Goal: Register for event/course

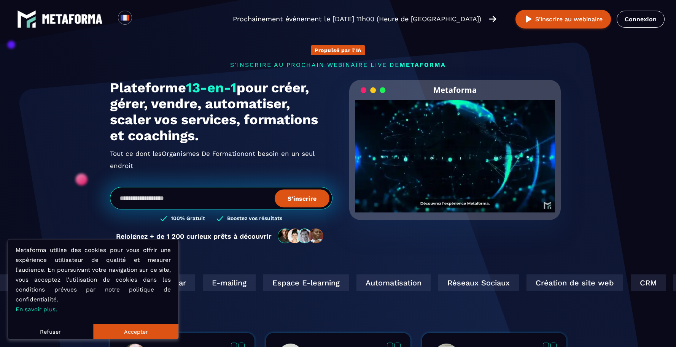
click at [144, 329] on button "Accepter" at bounding box center [135, 331] width 85 height 15
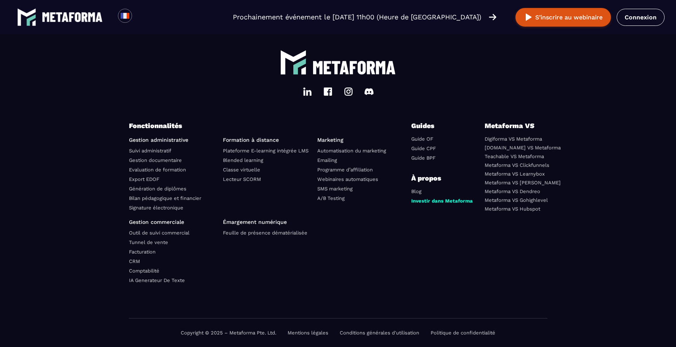
scroll to position [2640, 0]
click at [431, 201] on link "Investir dans Metaforma" at bounding box center [442, 201] width 62 height 6
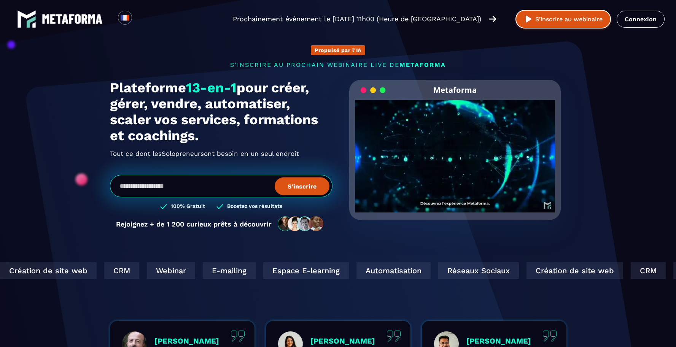
click at [579, 19] on button "S’inscrire au webinaire" at bounding box center [562, 19] width 95 height 19
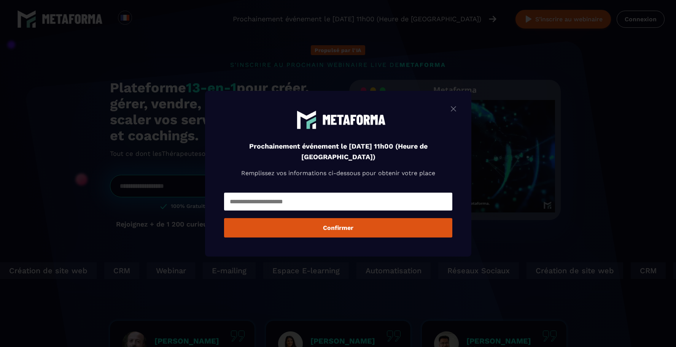
click at [304, 200] on input "Modal window" at bounding box center [338, 202] width 228 height 18
type input "**********"
click at [332, 228] on button "Confirmer" at bounding box center [338, 227] width 228 height 19
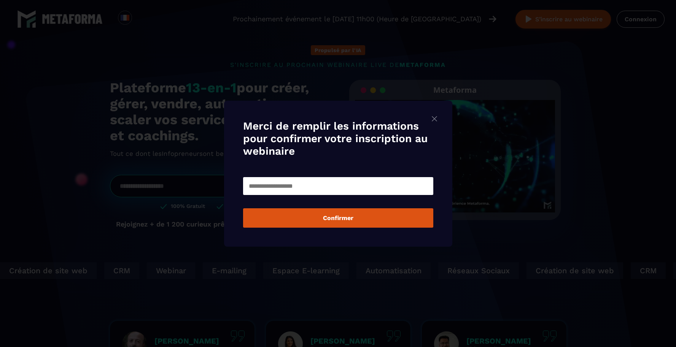
click at [319, 189] on input "Modal window" at bounding box center [338, 186] width 190 height 18
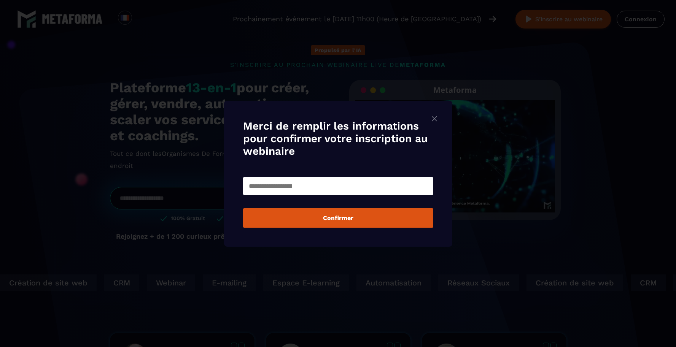
type input "*"
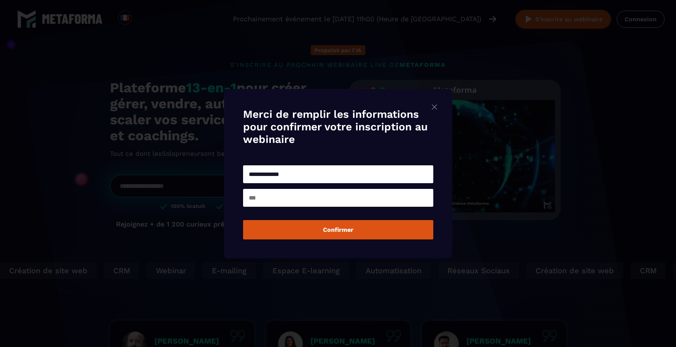
type input "**********"
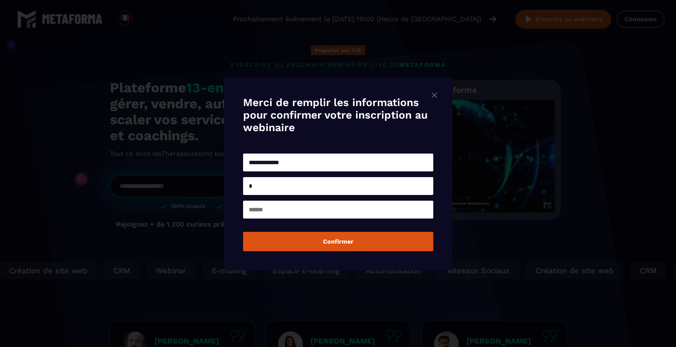
type input "*"
click at [325, 215] on input "Modal window" at bounding box center [338, 210] width 190 height 18
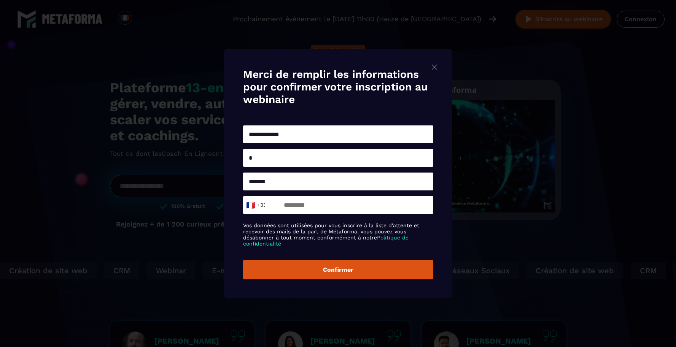
type input "*******"
click at [329, 205] on input "Modal window" at bounding box center [355, 205] width 155 height 18
type input "*********"
click at [338, 273] on button "Confirmer" at bounding box center [338, 269] width 190 height 19
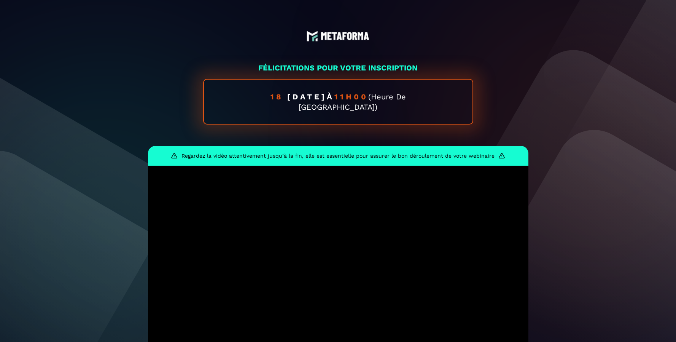
click at [345, 37] on img at bounding box center [338, 35] width 63 height 11
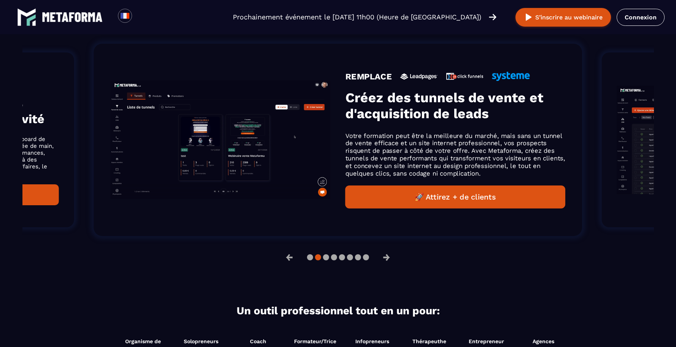
scroll to position [528, 0]
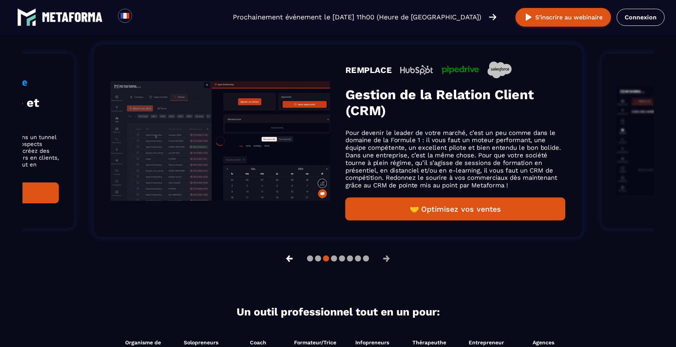
click at [289, 259] on button "←" at bounding box center [290, 259] width 20 height 18
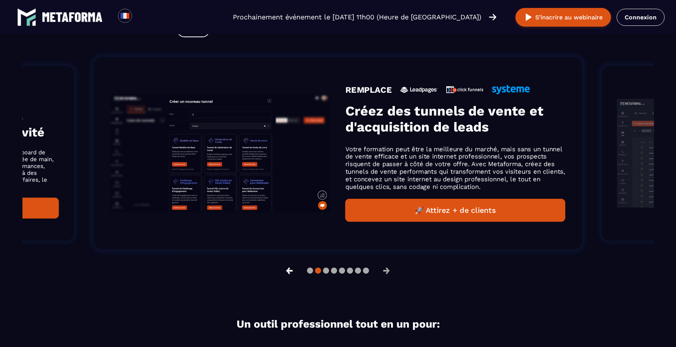
scroll to position [541, 0]
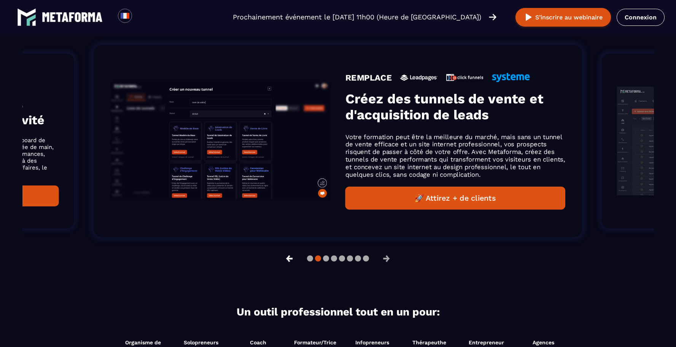
click at [289, 259] on button "←" at bounding box center [290, 259] width 20 height 18
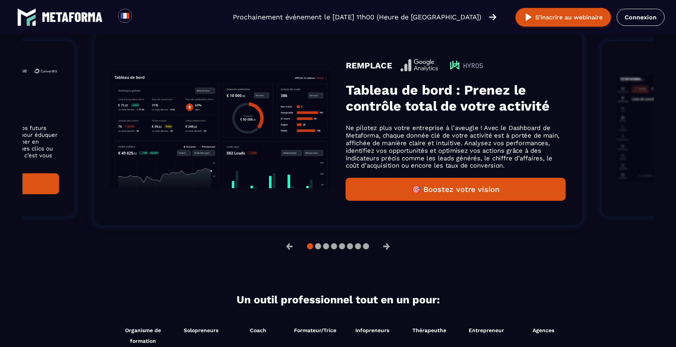
scroll to position [528, 0]
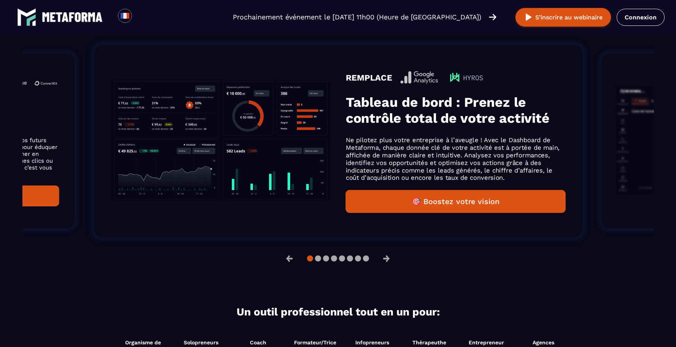
click at [437, 205] on button "🎯 Boostez votre vision" at bounding box center [455, 201] width 220 height 23
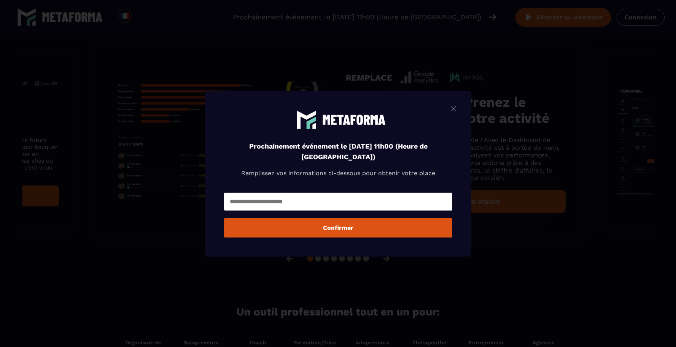
click at [457, 110] on img "Modal window" at bounding box center [453, 109] width 9 height 10
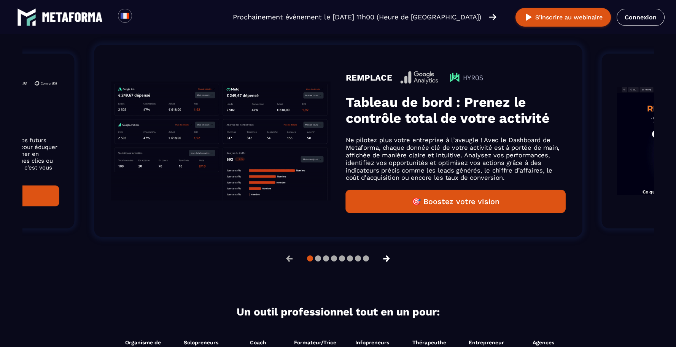
click at [389, 259] on button "→" at bounding box center [387, 259] width 20 height 18
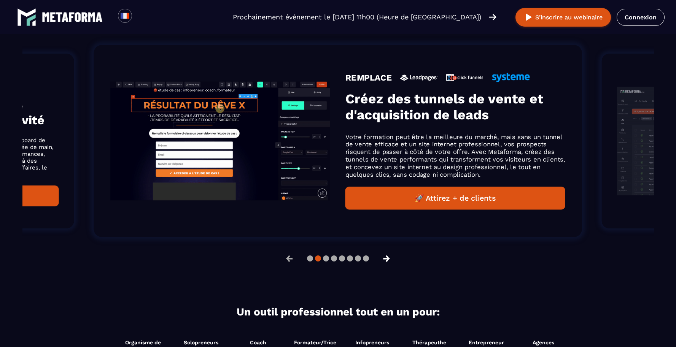
click at [389, 259] on button "→" at bounding box center [387, 259] width 20 height 18
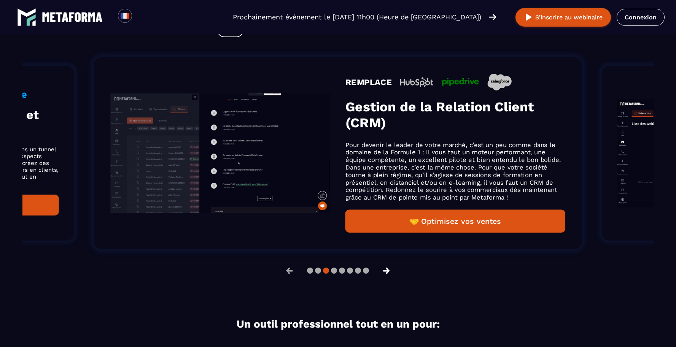
scroll to position [541, 0]
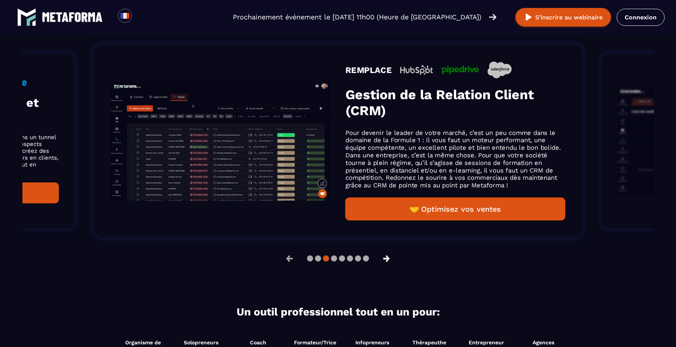
click at [389, 259] on button "→" at bounding box center [387, 259] width 20 height 18
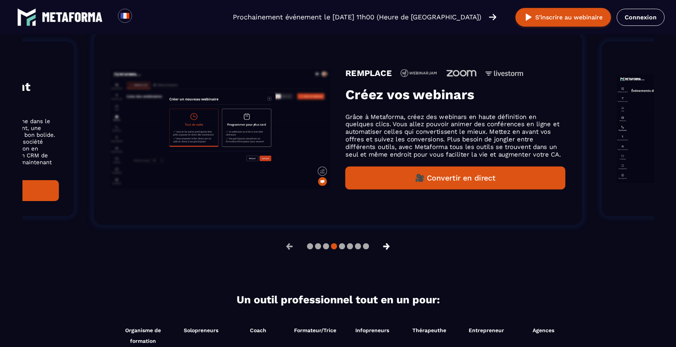
scroll to position [528, 0]
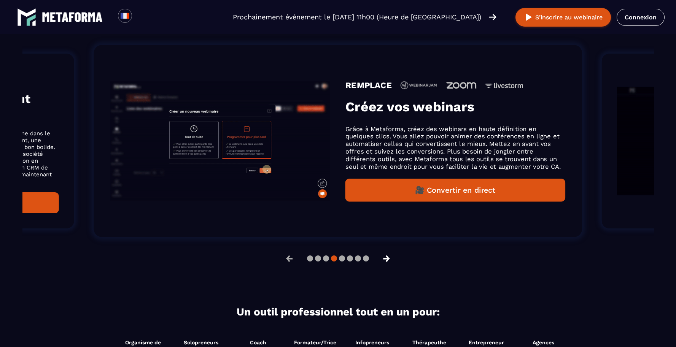
click at [389, 259] on button "→" at bounding box center [387, 259] width 20 height 18
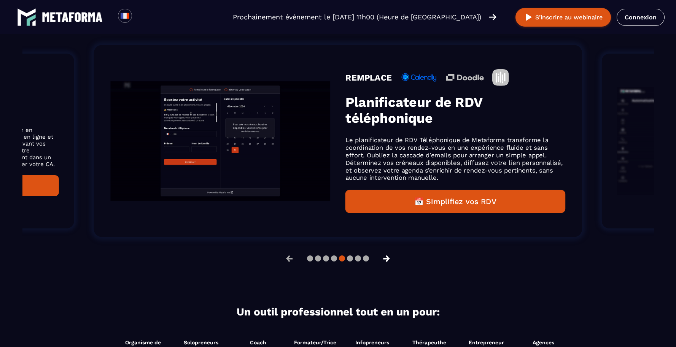
click at [389, 259] on button "→" at bounding box center [387, 259] width 20 height 18
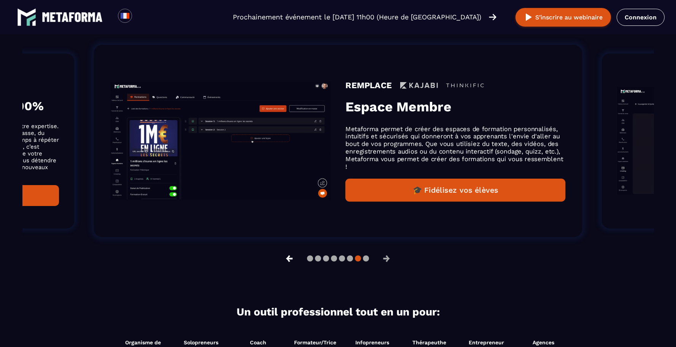
click at [286, 258] on button "←" at bounding box center [290, 259] width 20 height 18
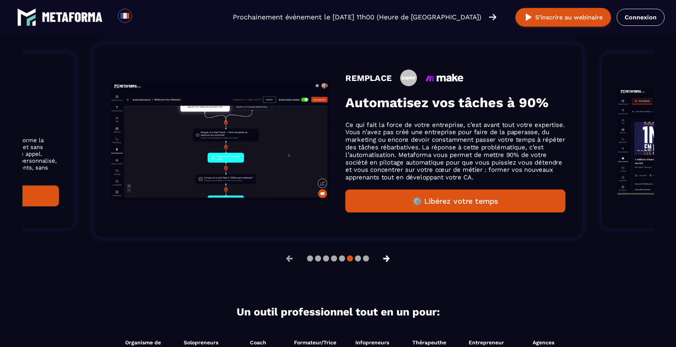
click at [387, 258] on button "→" at bounding box center [387, 259] width 20 height 18
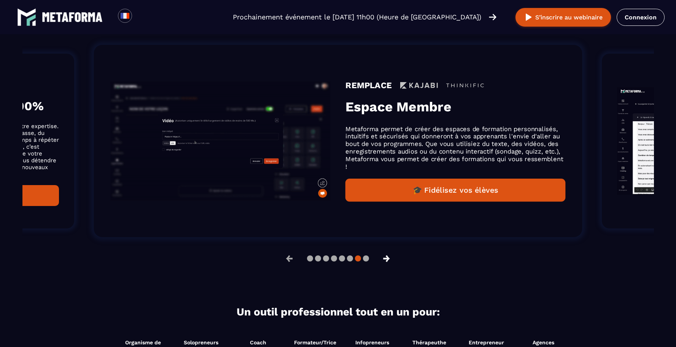
click at [391, 260] on button "→" at bounding box center [387, 259] width 20 height 18
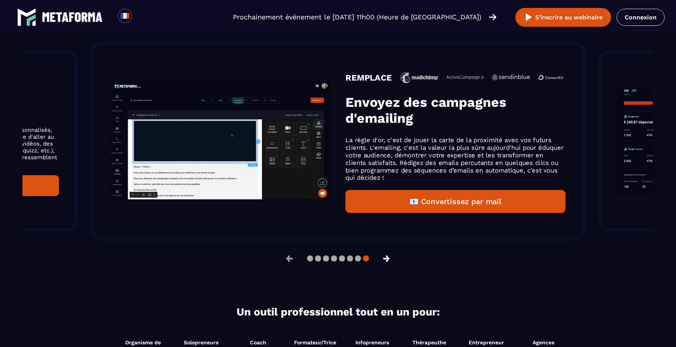
click at [390, 260] on button "→" at bounding box center [387, 259] width 20 height 18
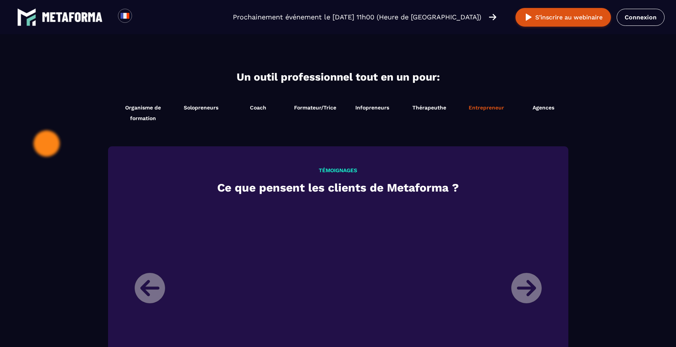
scroll to position [788, 0]
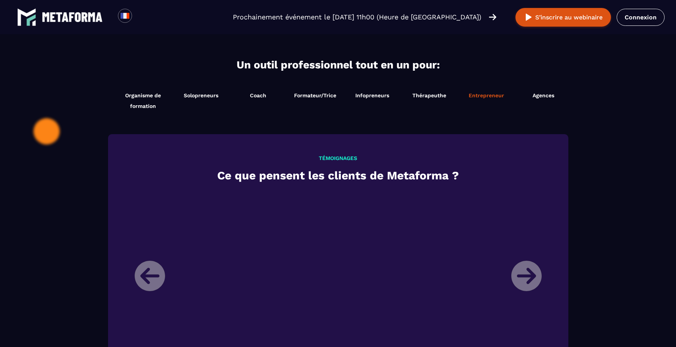
click at [486, 92] on li "Entrepreneur Démarrer maintenant" at bounding box center [486, 100] width 57 height 29
click at [488, 100] on li "Entrepreneur Démarrer maintenant" at bounding box center [486, 100] width 57 height 29
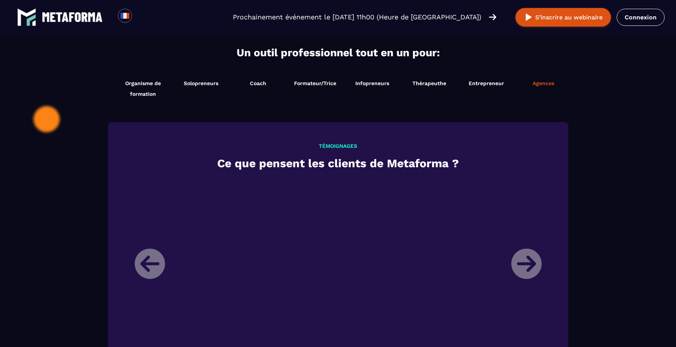
scroll to position [776, 0]
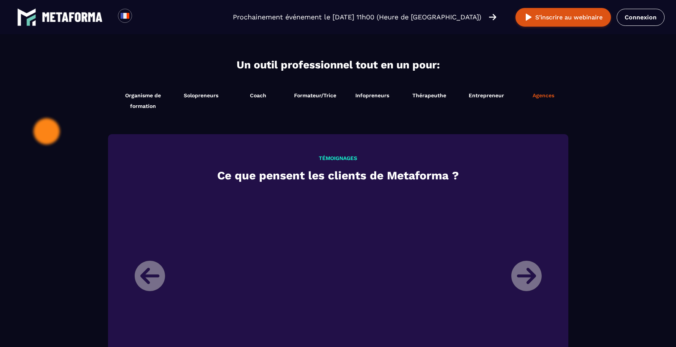
click at [536, 98] on span "Agences" at bounding box center [544, 95] width 22 height 6
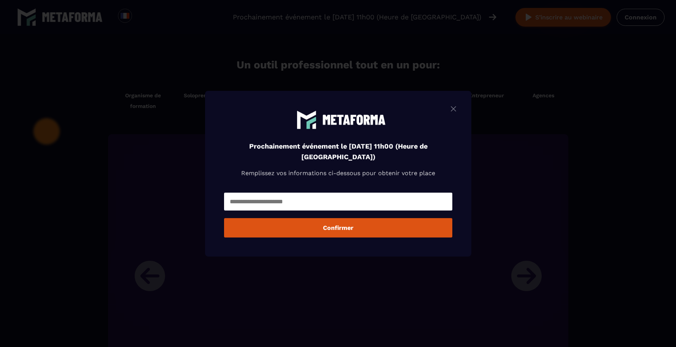
click at [455, 110] on img "Modal window" at bounding box center [453, 109] width 9 height 10
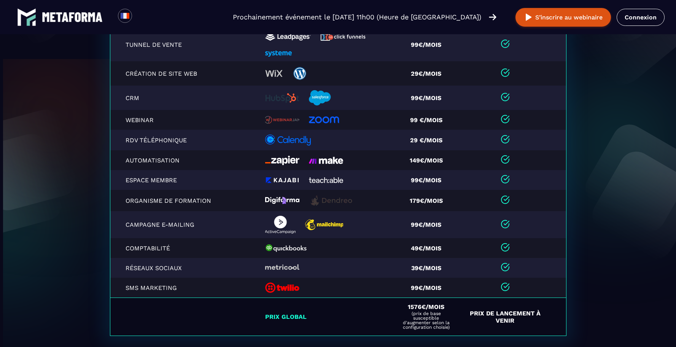
scroll to position [1621, 0]
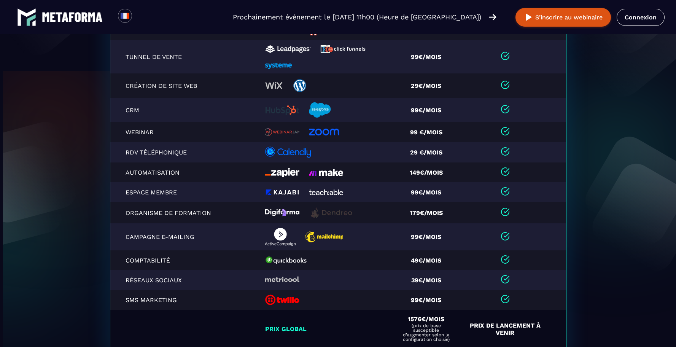
click at [407, 153] on td "29 €/mois" at bounding box center [428, 152] width 65 height 21
